Goal: Task Accomplishment & Management: Use online tool/utility

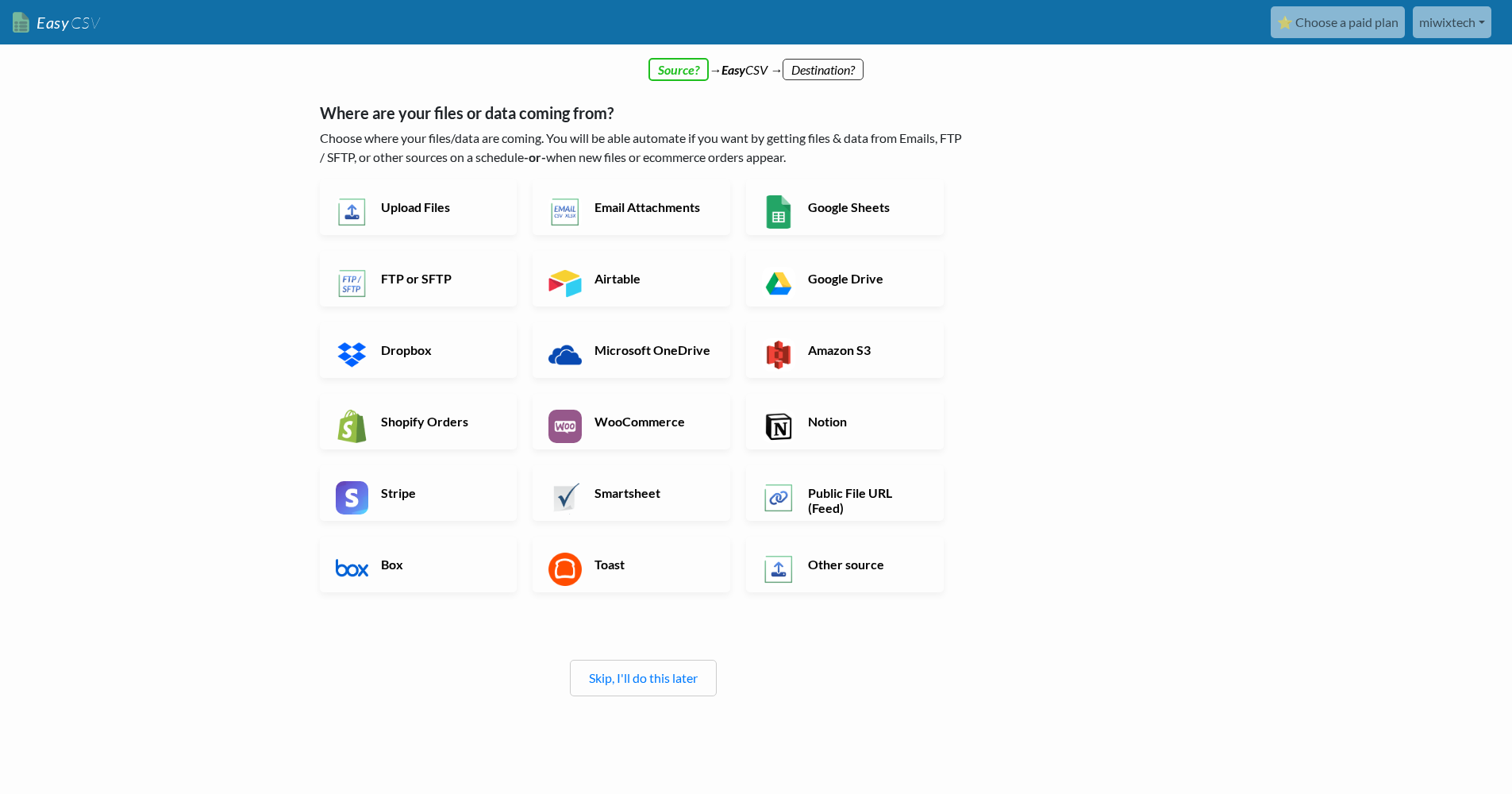
click at [1018, 547] on div "← back Thanks for signing up! Set up your Import Flow and Upload Page in 1 minu…" at bounding box center [756, 465] width 905 height 772
click at [420, 208] on h6 "Upload Files" at bounding box center [439, 207] width 125 height 15
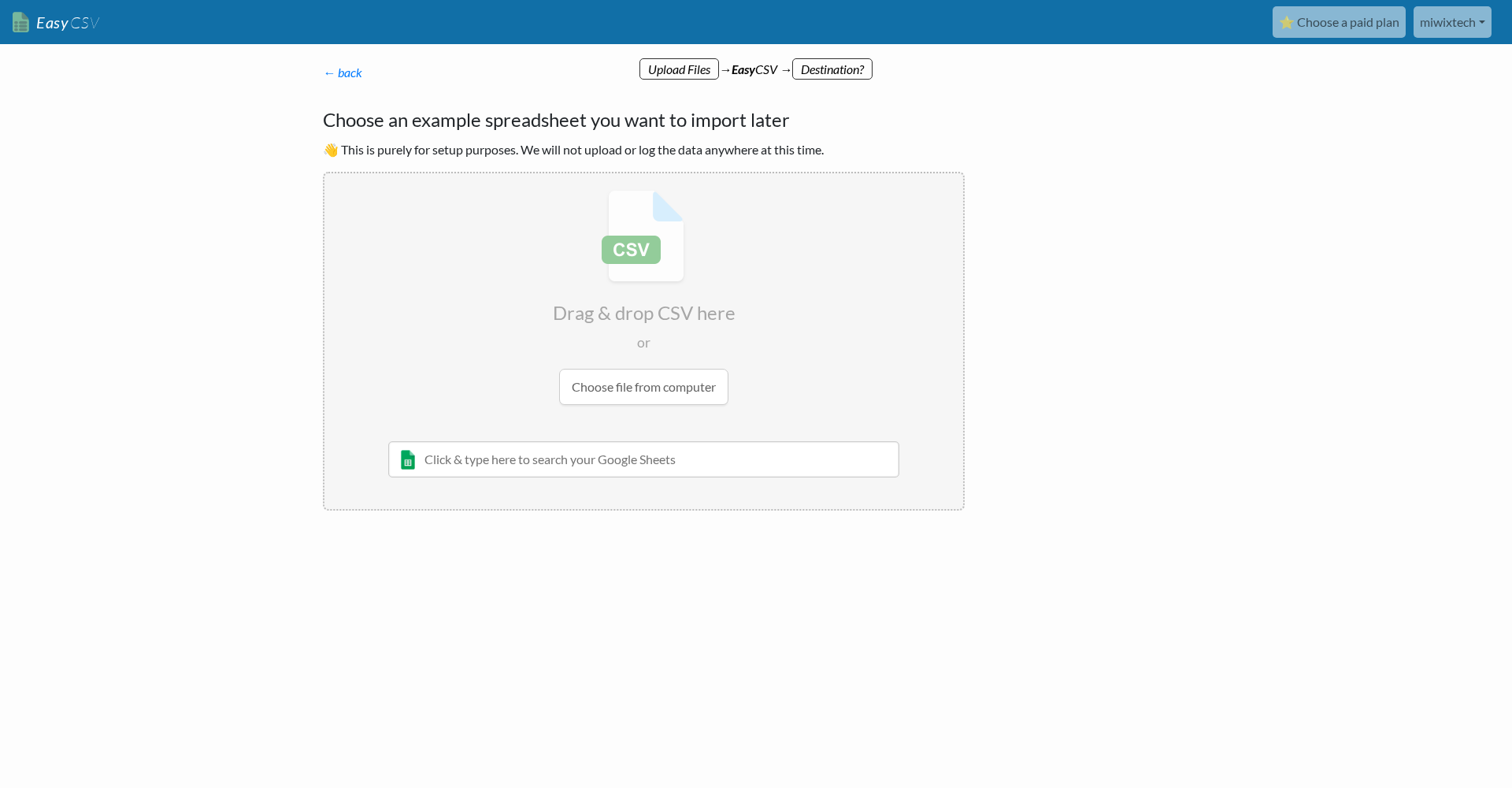
click at [651, 384] on input "file" at bounding box center [644, 297] width 639 height 248
type input "C:\fakepath\62465914747 (1).csv"
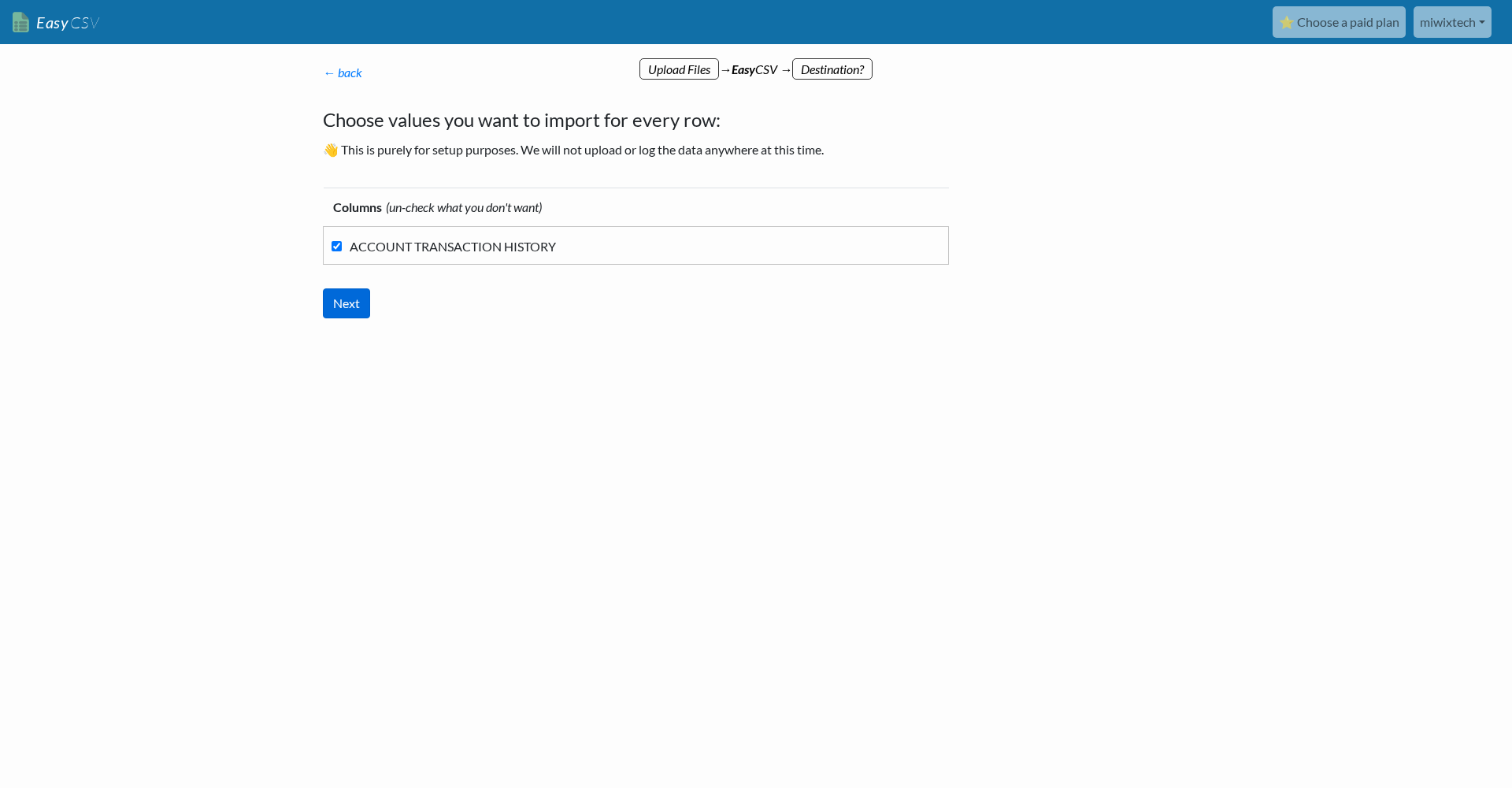
click at [353, 303] on input "Next" at bounding box center [346, 304] width 47 height 30
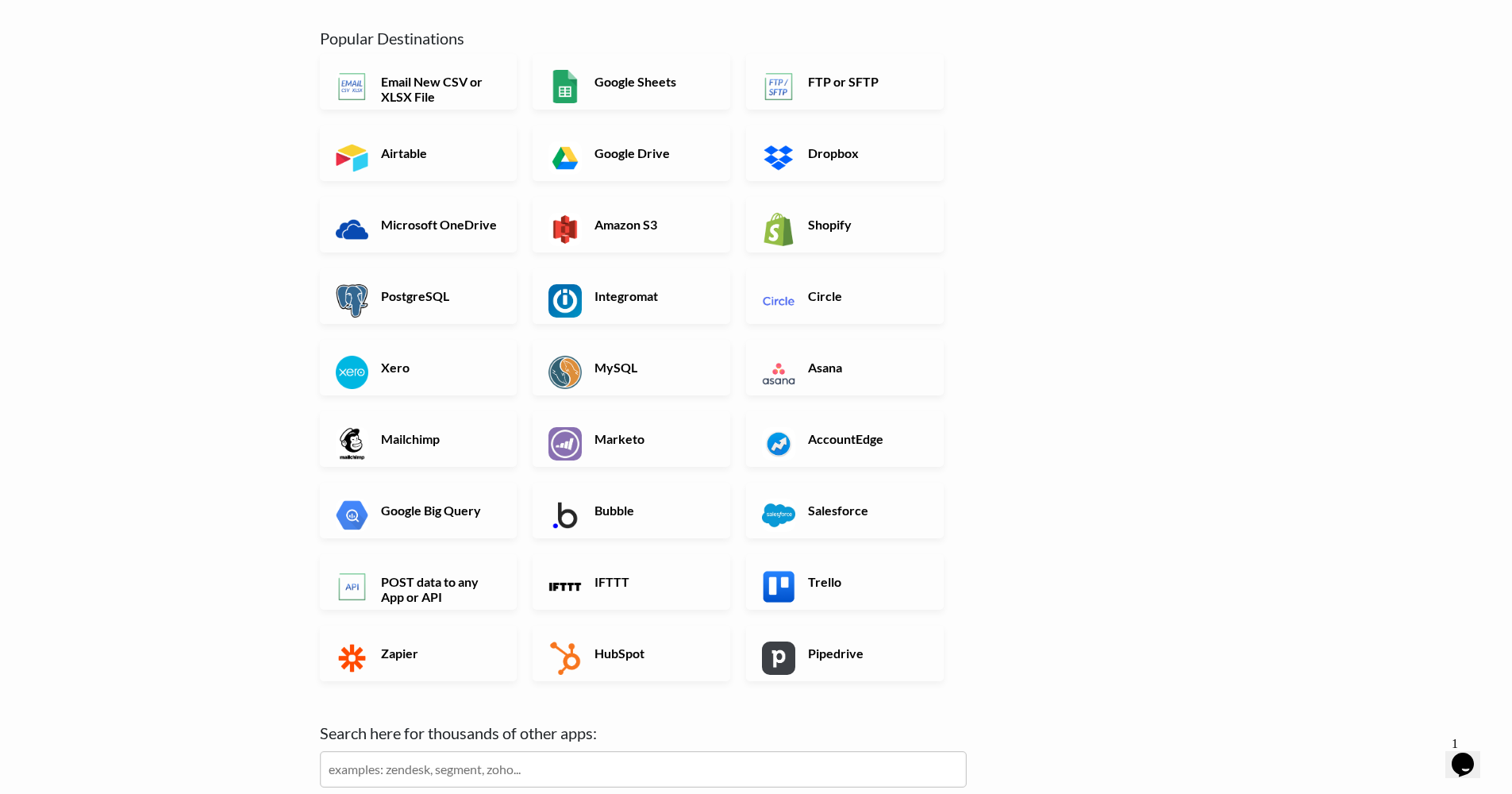
scroll to position [137, 0]
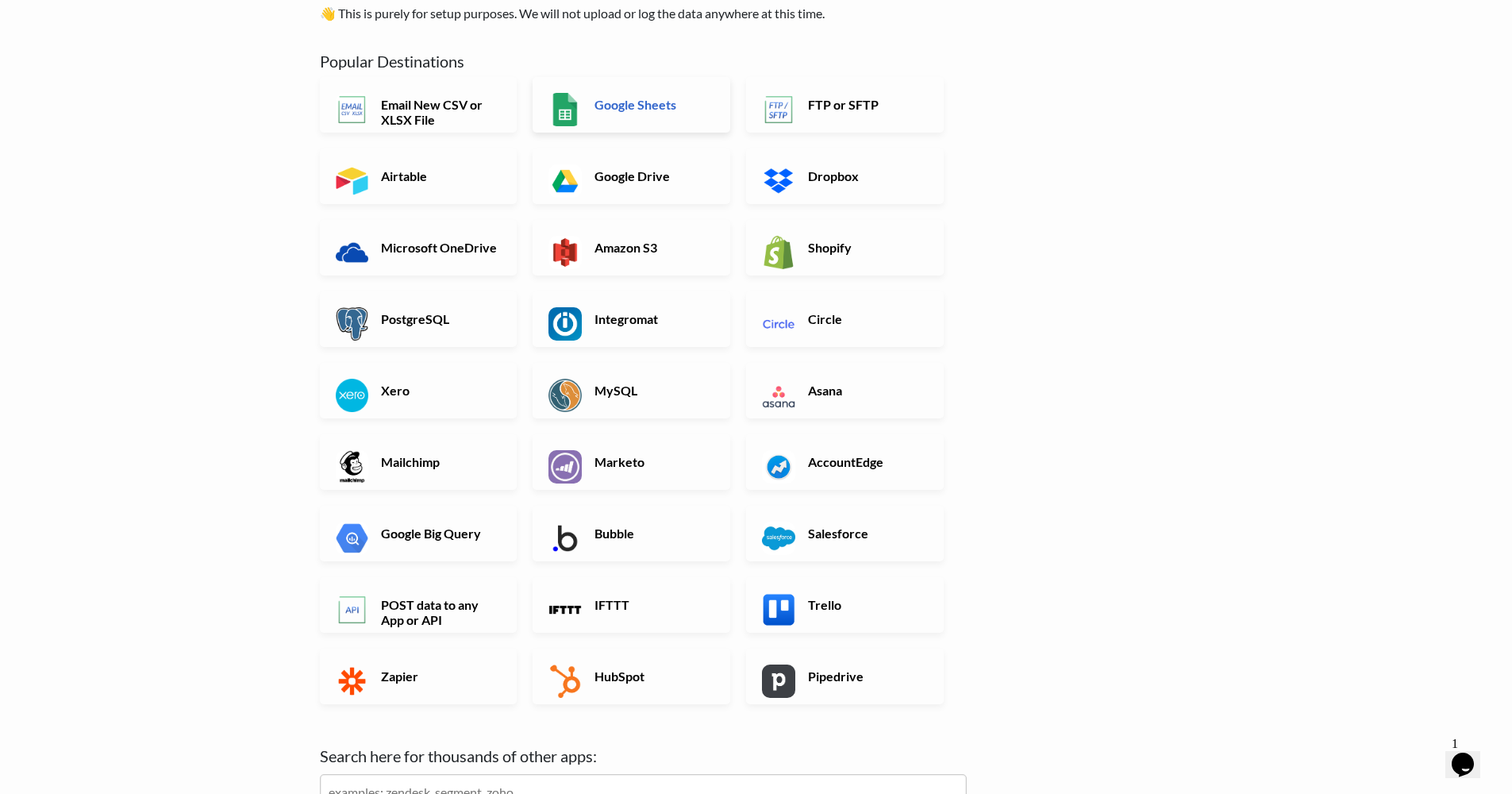
click at [644, 103] on h6 "Google Sheets" at bounding box center [652, 104] width 125 height 15
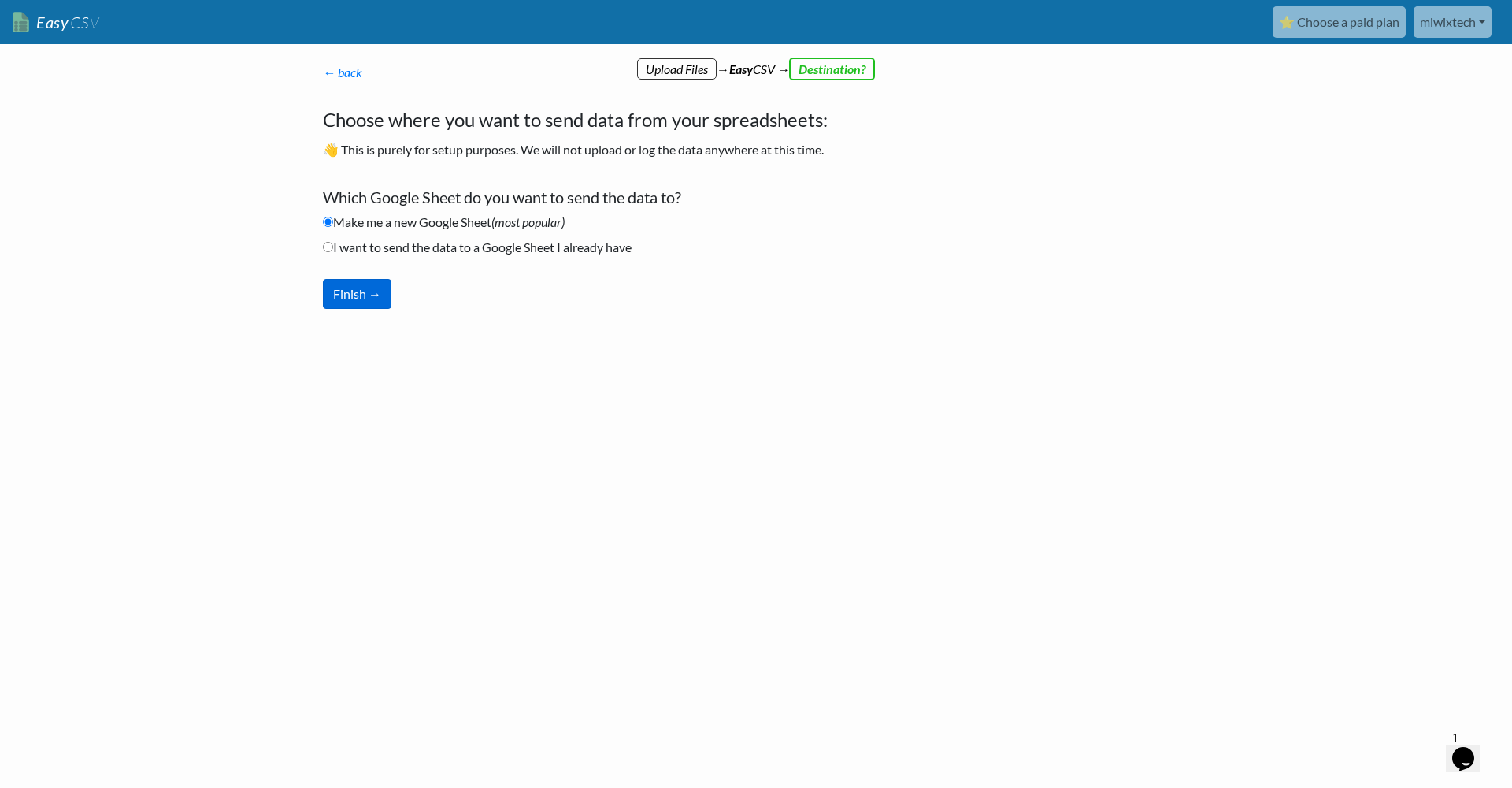
click at [350, 294] on button "Finish →" at bounding box center [357, 294] width 69 height 30
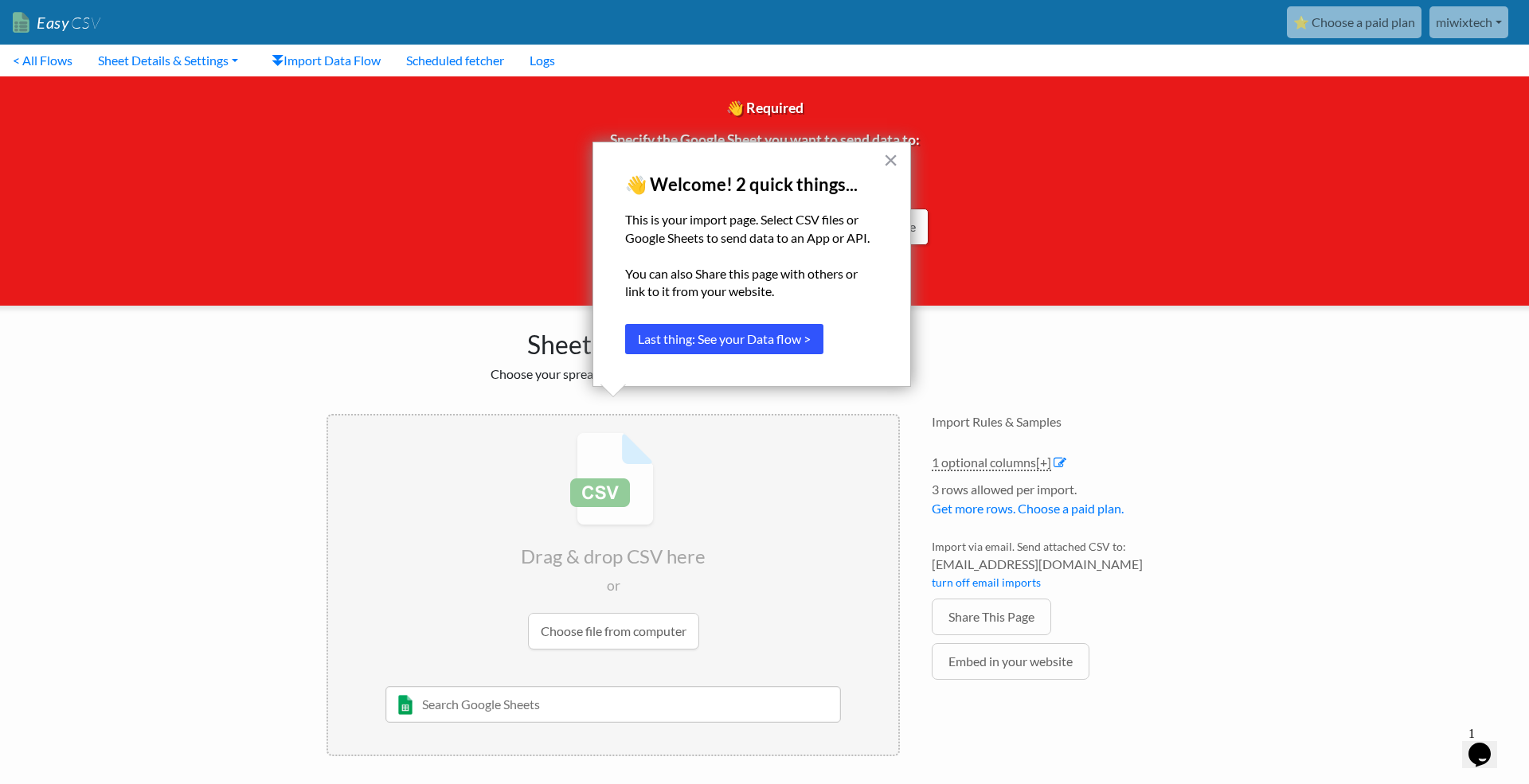
click at [729, 341] on button "Last thing: See your Data flow >" at bounding box center [724, 339] width 198 height 31
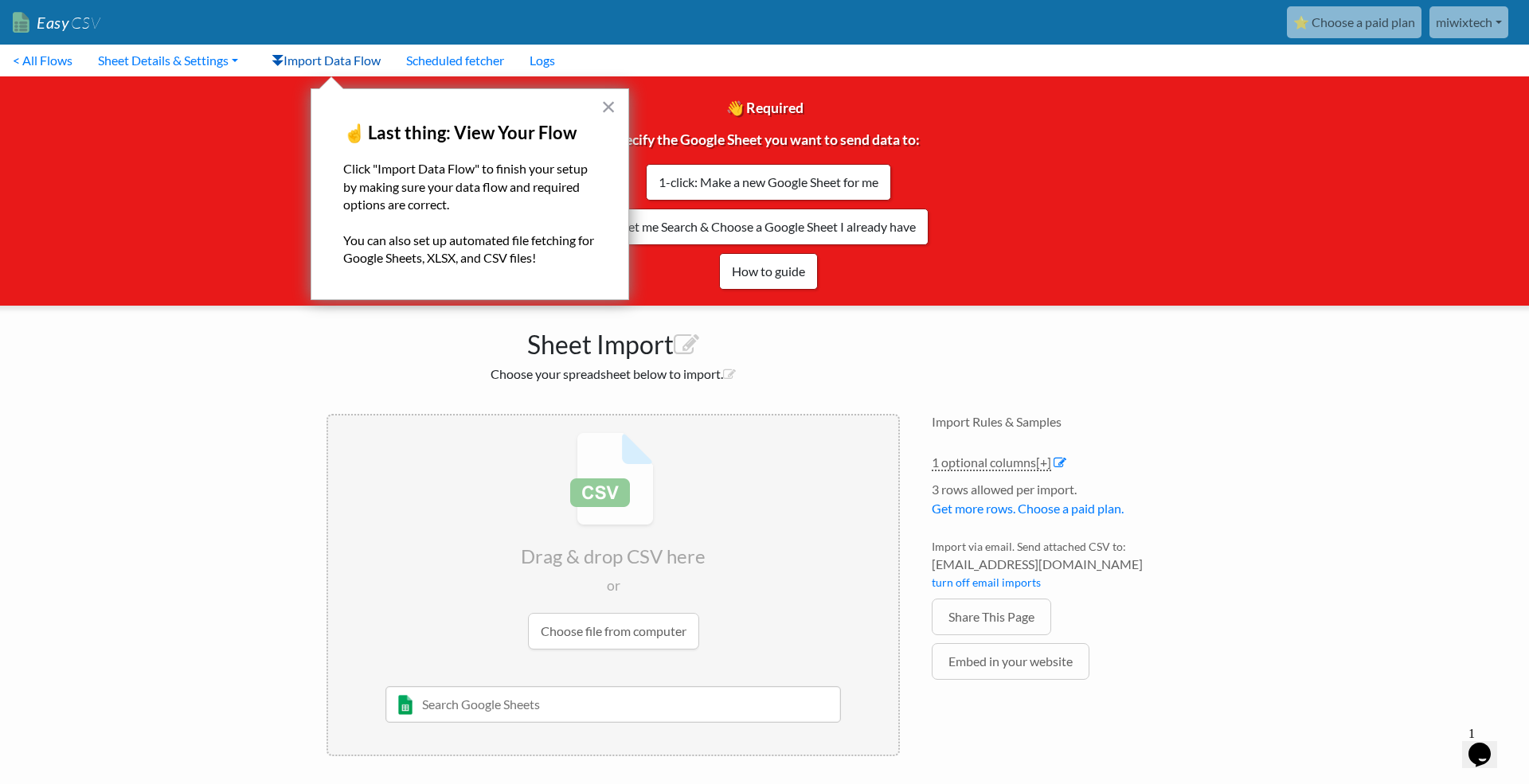
click at [326, 67] on link "Import Data Flow" at bounding box center [326, 59] width 134 height 31
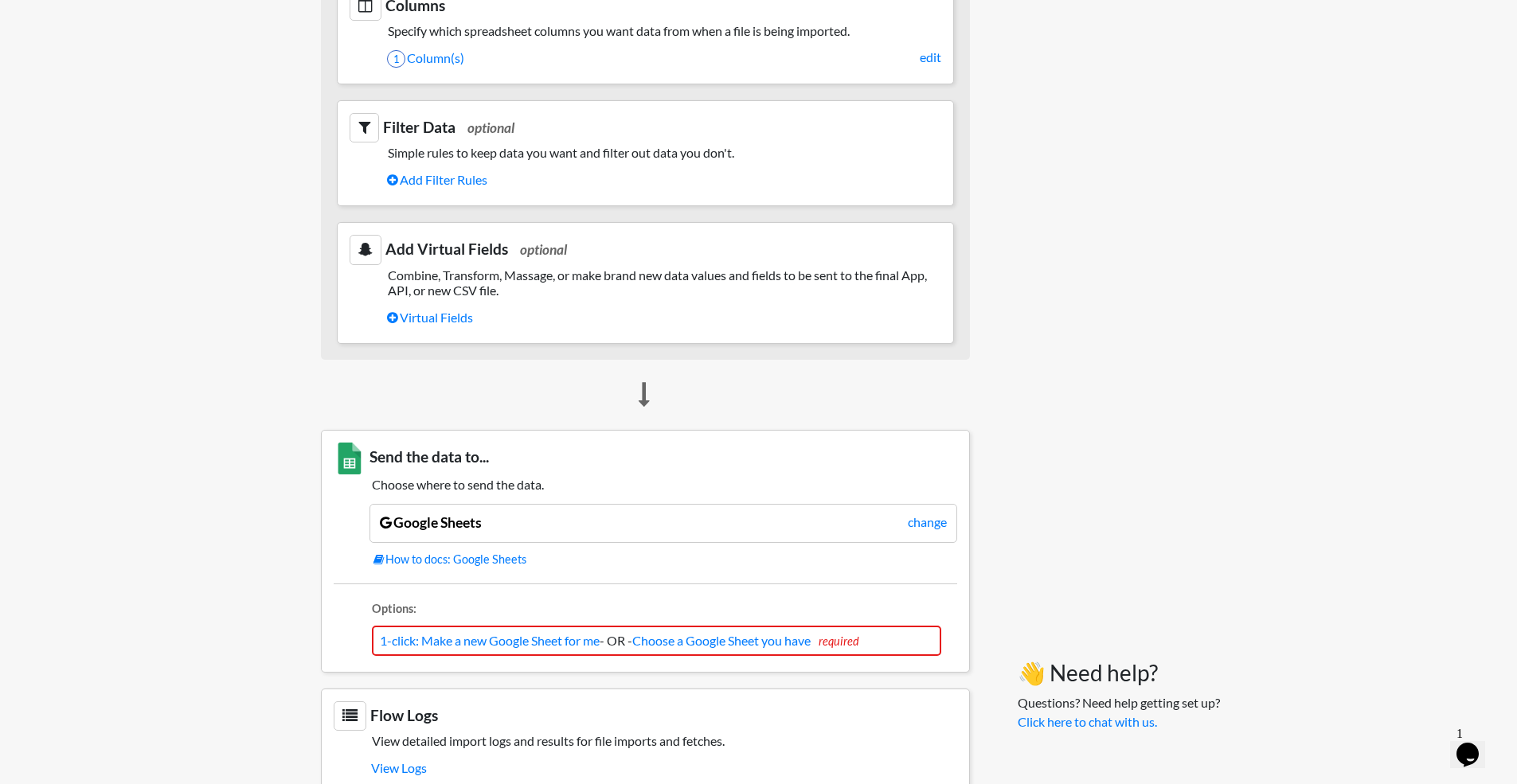
scroll to position [1070, 0]
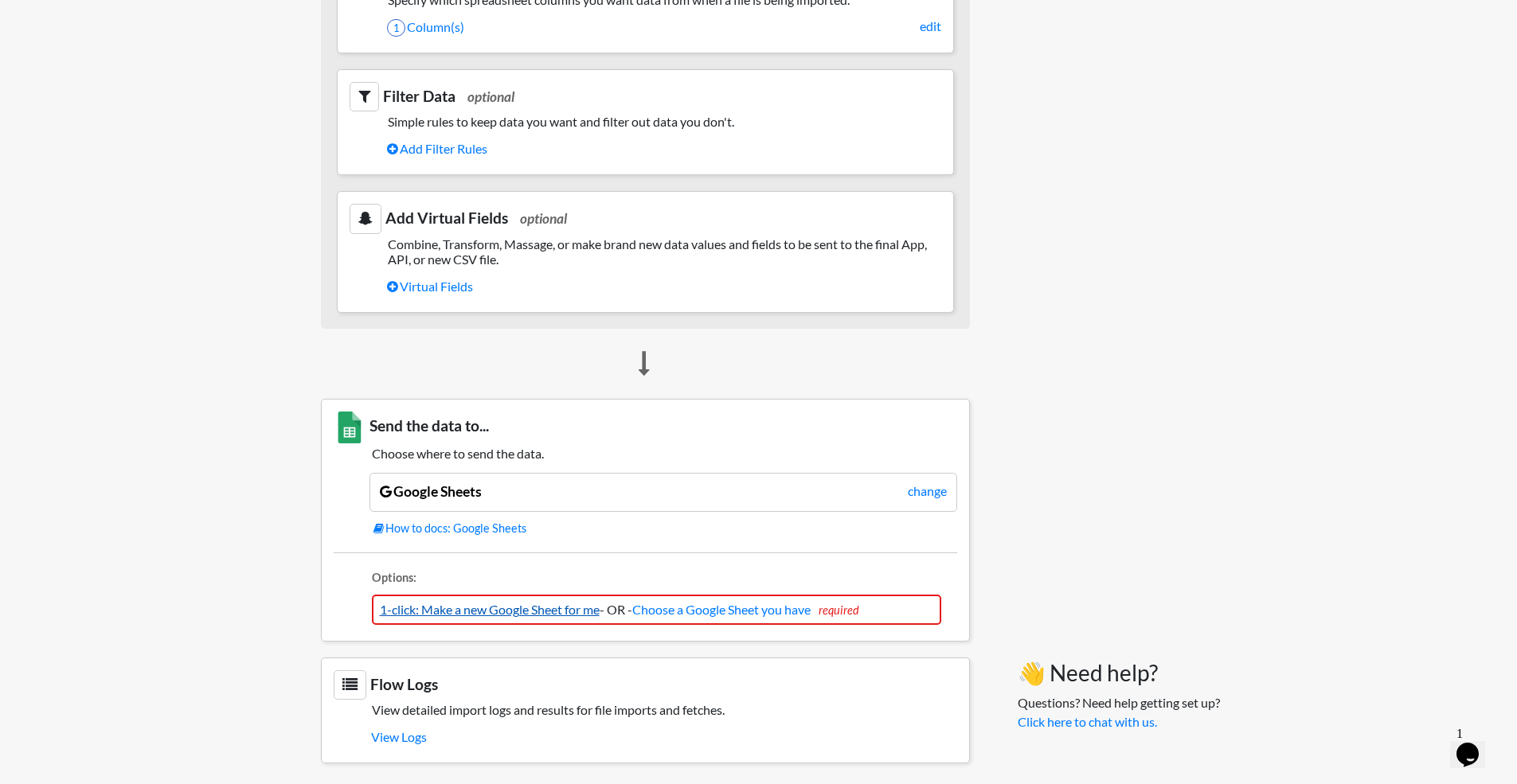
click at [524, 606] on link "1-click: Make a new Google Sheet for me" at bounding box center [490, 609] width 220 height 15
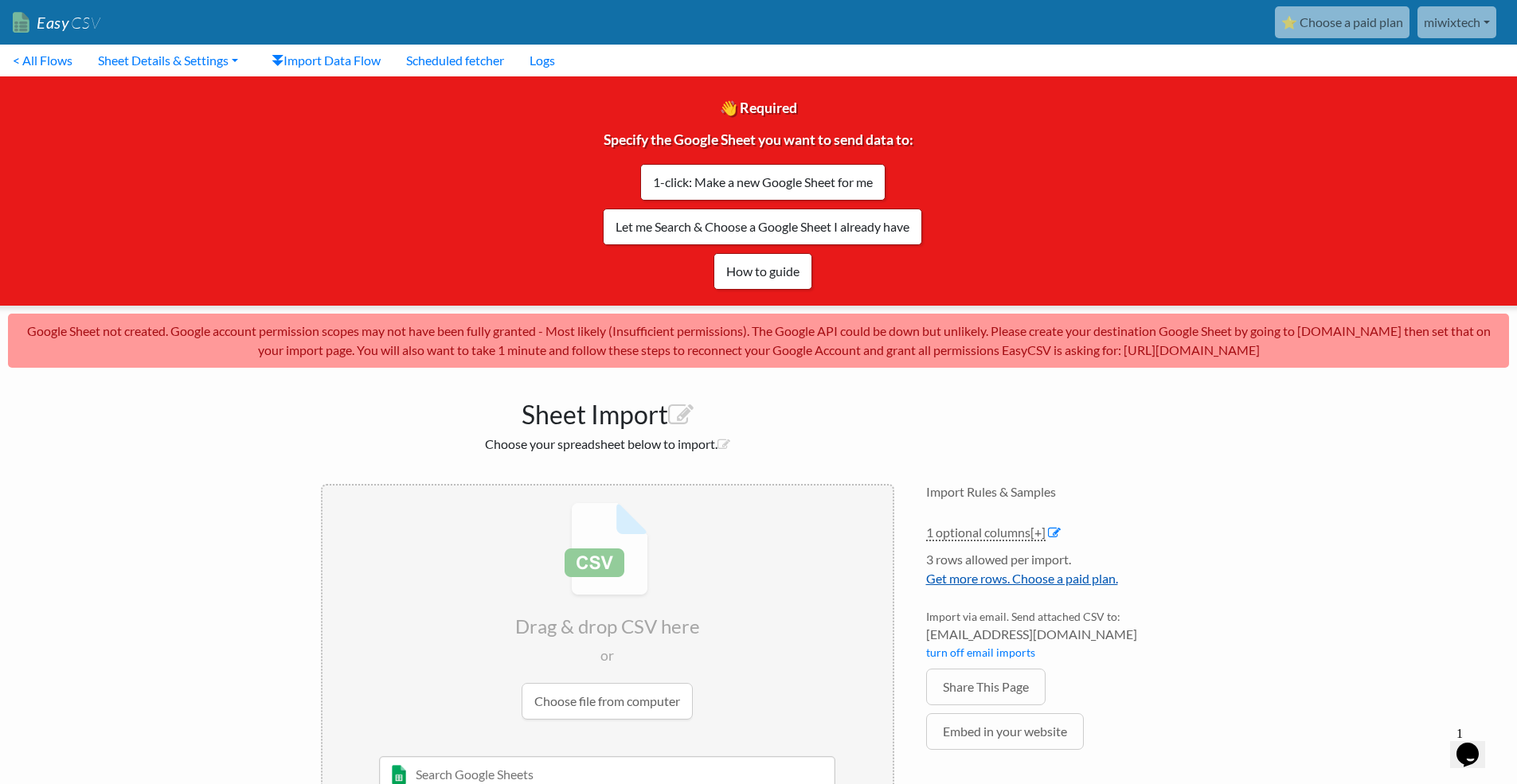
click at [1005, 577] on link "Get more rows. Choose a paid plan." at bounding box center [1022, 578] width 192 height 15
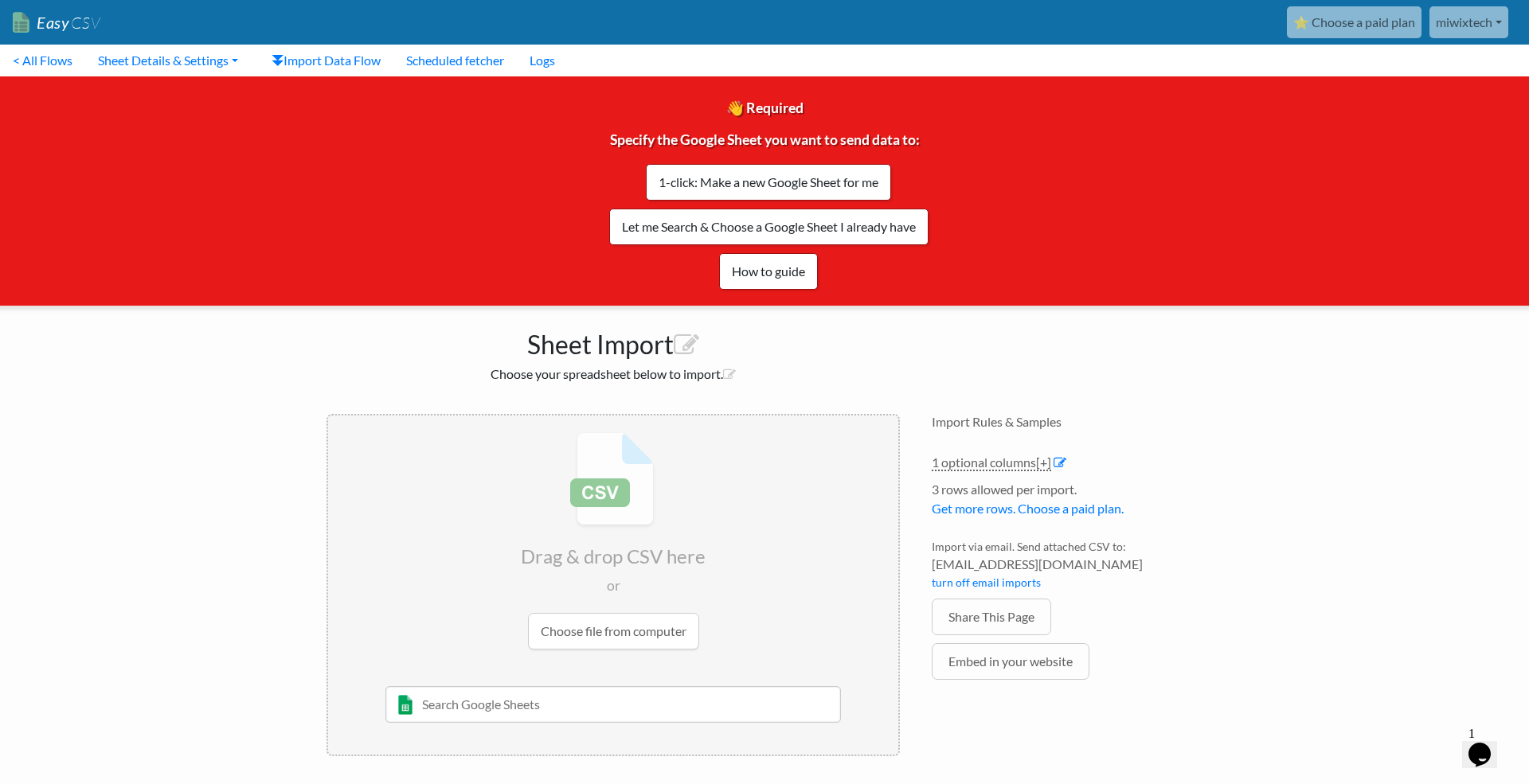
click at [1265, 420] on body "Easy CSV ⭐ Choose a paid plan [GEOGRAPHIC_DATA] Miwixtech All Flows All CSV Gen…" at bounding box center [764, 386] width 1529 height 772
